Goal: Task Accomplishment & Management: Use online tool/utility

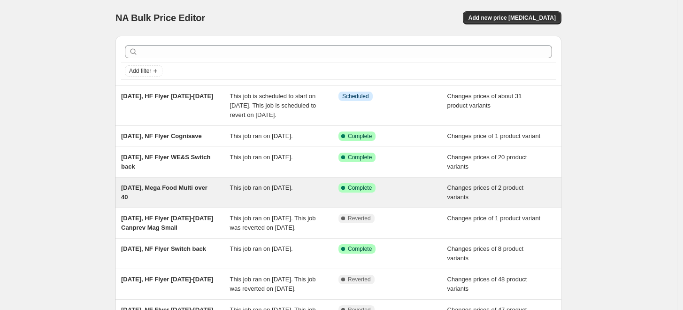
click at [221, 202] on div "[DATE], Mega Food Multi over 40" at bounding box center [175, 192] width 109 height 19
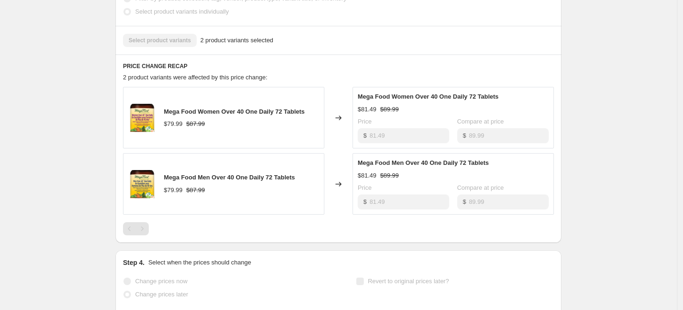
scroll to position [417, 0]
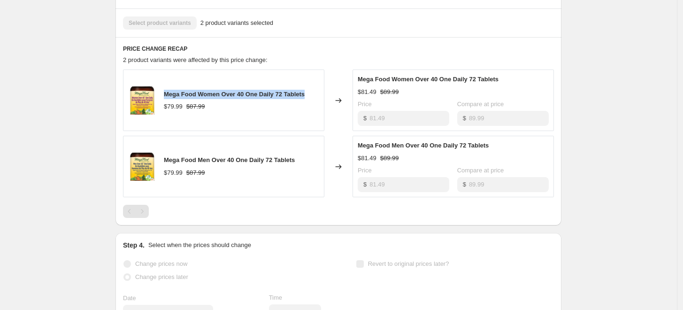
drag, startPoint x: 321, startPoint y: 92, endPoint x: 166, endPoint y: 84, distance: 155.1
click at [166, 84] on div "Mega Food Women Over 40 One Daily 72 Tablets $79.99 $87.99" at bounding box center [223, 99] width 201 height 61
copy span "Mega Food Women Over 40 One Daily 72 Tablets"
click at [216, 80] on div "Mega Food Women Over 40 One Daily 72 Tablets $79.99 $87.99" at bounding box center [223, 99] width 201 height 61
